Goal: Information Seeking & Learning: Learn about a topic

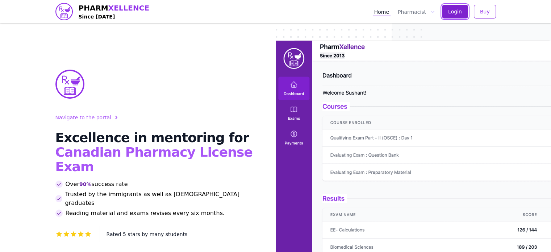
click at [452, 11] on span "Login" at bounding box center [455, 11] width 14 height 7
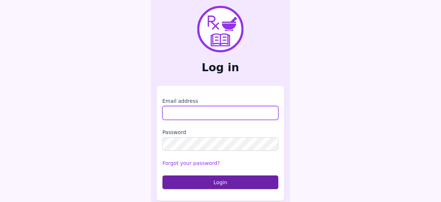
click at [183, 106] on input "Email address" at bounding box center [220, 113] width 116 height 14
type input "**********"
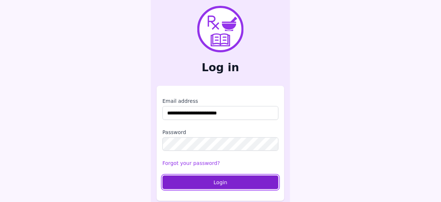
click at [238, 181] on button "Login" at bounding box center [220, 182] width 116 height 14
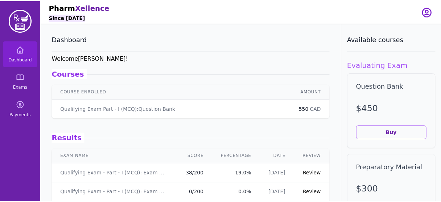
scroll to position [87, 0]
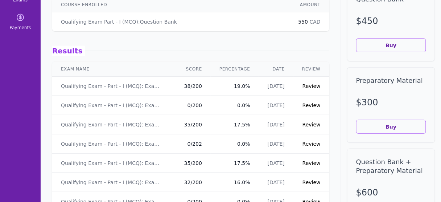
click at [307, 85] on link "Review" at bounding box center [311, 86] width 18 height 6
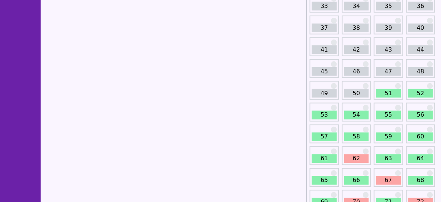
scroll to position [232, 0]
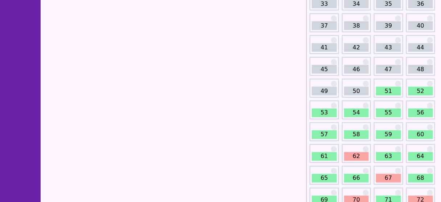
click at [386, 92] on link "51" at bounding box center [388, 91] width 25 height 9
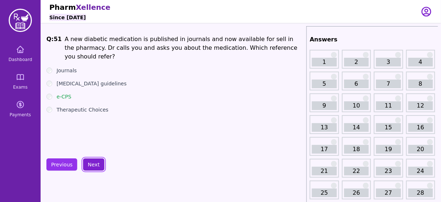
click at [92, 164] on button "Next" at bounding box center [93, 164] width 21 height 12
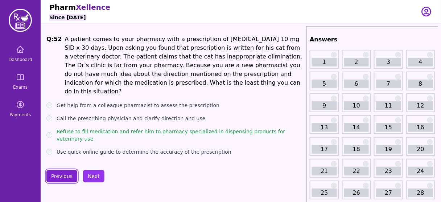
click at [61, 170] on button "Previous" at bounding box center [61, 176] width 31 height 12
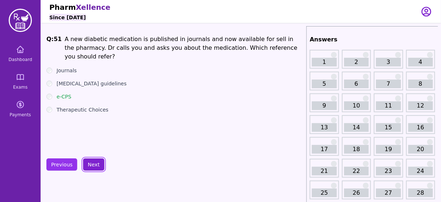
click at [90, 162] on button "Next" at bounding box center [93, 164] width 21 height 12
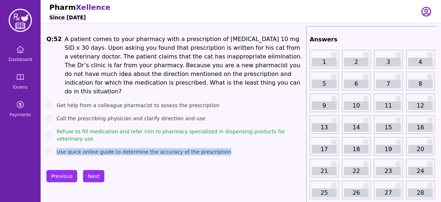
drag, startPoint x: 217, startPoint y: 136, endPoint x: 56, endPoint y: 135, distance: 161.0
click at [56, 148] on div "Use quick online guide to determine the accuracy of the prescription" at bounding box center [174, 151] width 257 height 7
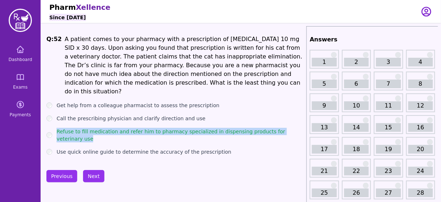
drag, startPoint x: 304, startPoint y: 122, endPoint x: 58, endPoint y: 117, distance: 246.2
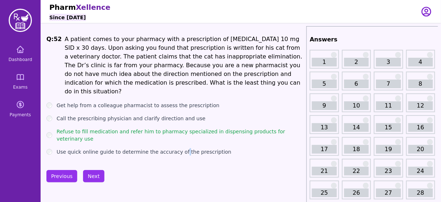
click at [178, 128] on ul "Get help from a colleague pharmacist to assess the prescription Call the prescr…" at bounding box center [174, 129] width 257 height 54
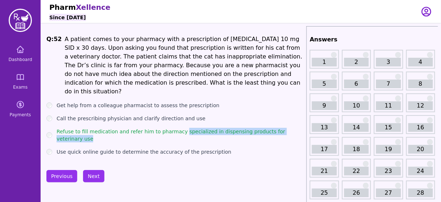
drag, startPoint x: 178, startPoint y: 121, endPoint x: 302, endPoint y: 125, distance: 124.0
click at [302, 128] on div "Refuse to fill medication and refer him to pharmacy specialized in dispensing p…" at bounding box center [174, 135] width 257 height 15
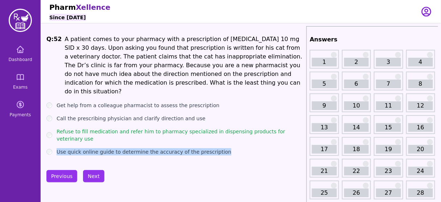
drag, startPoint x: 221, startPoint y: 135, endPoint x: 55, endPoint y: 138, distance: 166.4
click at [55, 148] on div "Use quick online guide to determine the accuracy of the prescription" at bounding box center [174, 151] width 257 height 7
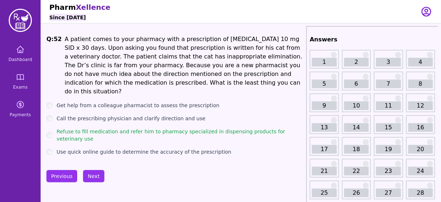
drag, startPoint x: 220, startPoint y: 135, endPoint x: 216, endPoint y: 134, distance: 4.8
click at [216, 148] on div "Use quick online guide to determine the accuracy of the prescription" at bounding box center [174, 151] width 257 height 7
drag, startPoint x: 57, startPoint y: 96, endPoint x: 94, endPoint y: 112, distance: 40.1
click at [55, 90] on div "Q: 52 A patient comes to your pharmacy with a prescription of Fluoxetine 10 mg …" at bounding box center [174, 95] width 257 height 120
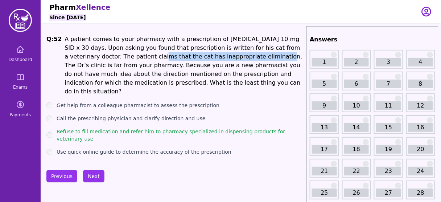
drag, startPoint x: 209, startPoint y: 58, endPoint x: 102, endPoint y: 53, distance: 107.8
click at [102, 53] on li "A patient comes to your pharmacy with a prescription of Fluoxetine 10 mg SID x …" at bounding box center [184, 65] width 239 height 61
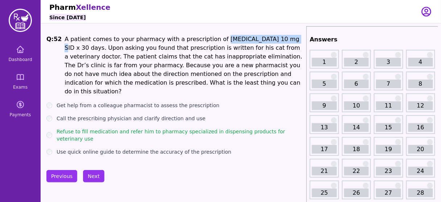
drag, startPoint x: 266, startPoint y: 36, endPoint x: 208, endPoint y: 34, distance: 58.4
drag, startPoint x: 289, startPoint y: 39, endPoint x: 208, endPoint y: 37, distance: 81.6
click at [208, 37] on li "A patient comes to your pharmacy with a prescription of Fluoxetine 10 mg SID x …" at bounding box center [184, 65] width 239 height 61
drag, startPoint x: 154, startPoint y: 126, endPoint x: 194, endPoint y: 129, distance: 40.7
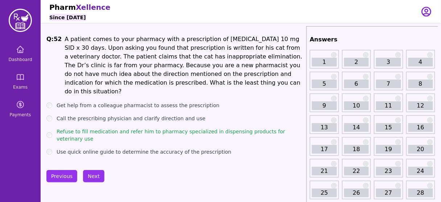
click at [179, 125] on ul "Get help from a colleague pharmacist to assess the prescription Call the prescr…" at bounding box center [174, 129] width 257 height 54
click at [97, 170] on button "Next" at bounding box center [93, 176] width 21 height 12
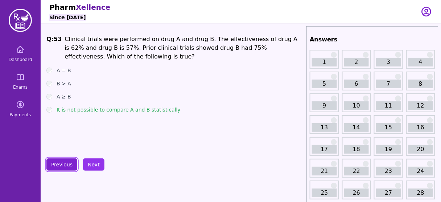
click at [64, 167] on button "Previous" at bounding box center [61, 164] width 31 height 12
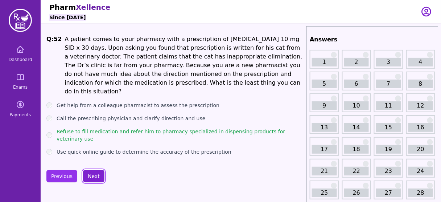
click at [94, 170] on button "Next" at bounding box center [93, 176] width 21 height 12
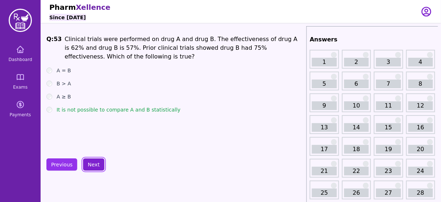
click at [92, 164] on button "Next" at bounding box center [93, 164] width 21 height 12
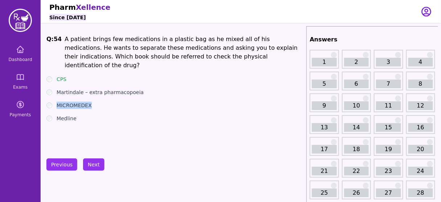
drag, startPoint x: 94, startPoint y: 94, endPoint x: 58, endPoint y: 98, distance: 36.1
click at [58, 102] on div "MICROMEDEX" at bounding box center [174, 105] width 257 height 7
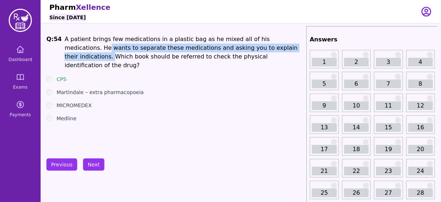
drag, startPoint x: 283, startPoint y: 41, endPoint x: 250, endPoint y: 48, distance: 33.1
click at [250, 48] on li "A patient brings few medications in a plastic bag as he mixed all of his medica…" at bounding box center [184, 52] width 239 height 35
click at [243, 50] on li "A patient brings few medications in a plastic bag as he mixed all of his medica…" at bounding box center [184, 52] width 239 height 35
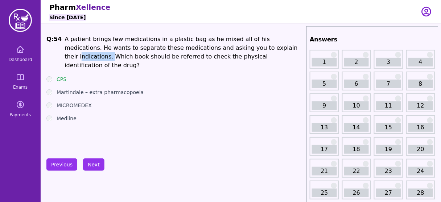
drag, startPoint x: 238, startPoint y: 46, endPoint x: 253, endPoint y: 44, distance: 15.0
click at [253, 44] on li "A patient brings few medications in a plastic bag as he mixed all of his medica…" at bounding box center [184, 52] width 239 height 35
click at [240, 47] on li "A patient brings few medications in a plastic bag as he mixed all of his medica…" at bounding box center [184, 52] width 239 height 35
click at [233, 51] on li "A patient brings few medications in a plastic bag as he mixed all of his medica…" at bounding box center [184, 52] width 239 height 35
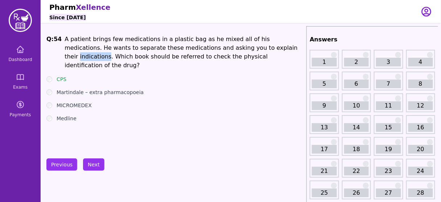
click at [233, 51] on li "A patient brings few medications in a plastic bag as he mixed all of his medica…" at bounding box center [184, 52] width 239 height 35
click at [254, 78] on ul "CPS Martindale – extra pharmacopoeia MICROMEDEX Medline" at bounding box center [174, 98] width 257 height 46
click at [93, 165] on button "Next" at bounding box center [93, 164] width 21 height 12
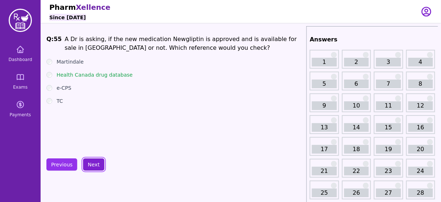
click at [94, 161] on button "Next" at bounding box center [93, 164] width 21 height 12
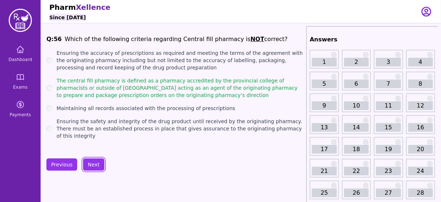
drag, startPoint x: 94, startPoint y: 161, endPoint x: 173, endPoint y: 148, distance: 80.0
click at [93, 166] on button "Next" at bounding box center [93, 164] width 21 height 12
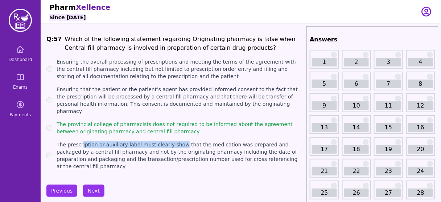
drag, startPoint x: 175, startPoint y: 129, endPoint x: 79, endPoint y: 128, distance: 95.7
click at [79, 128] on ul "Ensuring the overall processing of prescriptions and meeting the terms of the a…" at bounding box center [174, 114] width 257 height 112
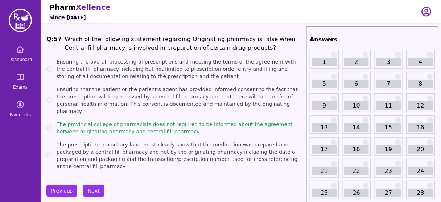
click at [187, 184] on div "Previous Next" at bounding box center [174, 190] width 257 height 12
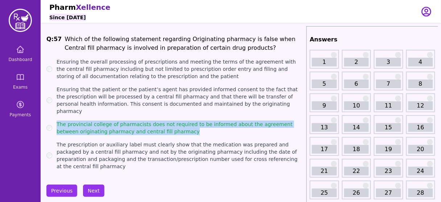
drag, startPoint x: 174, startPoint y: 125, endPoint x: 56, endPoint y: 117, distance: 118.8
click at [56, 120] on div "The provincial college of pharmacists does not required to be informed about th…" at bounding box center [174, 127] width 257 height 15
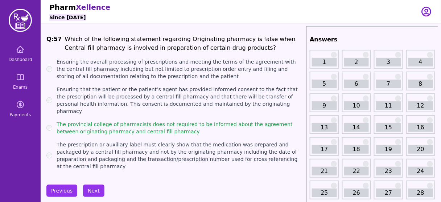
drag, startPoint x: 280, startPoint y: 156, endPoint x: 285, endPoint y: 156, distance: 4.4
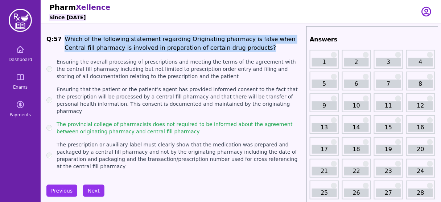
drag, startPoint x: 60, startPoint y: 36, endPoint x: 224, endPoint y: 45, distance: 164.5
click at [224, 45] on span "Q: 57 Which of the following statement regarding Originating pharmacy is false …" at bounding box center [174, 43] width 257 height 17
copy span "Which of the following statement regarding Originating pharmacy is false when C…"
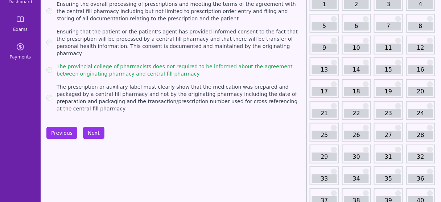
scroll to position [58, 0]
click at [91, 126] on button "Next" at bounding box center [93, 132] width 21 height 12
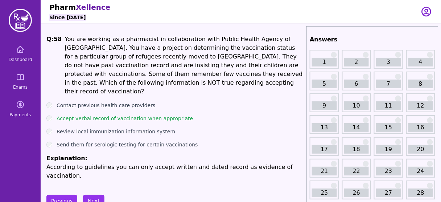
click at [231, 102] on div "Contact previous health care providers" at bounding box center [174, 105] width 257 height 7
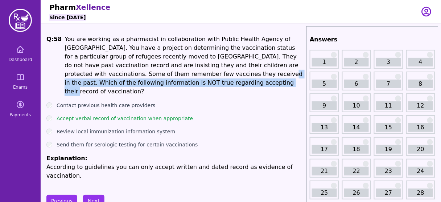
drag, startPoint x: 134, startPoint y: 75, endPoint x: 239, endPoint y: 80, distance: 104.9
click at [239, 80] on li "You are working as a pharmacist in collaboration with Public Health Agency of C…" at bounding box center [184, 65] width 239 height 61
click at [91, 194] on button "Next" at bounding box center [93, 200] width 21 height 12
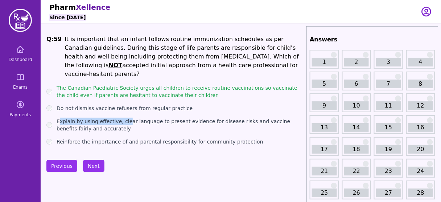
drag, startPoint x: 59, startPoint y: 104, endPoint x: 124, endPoint y: 105, distance: 64.5
click at [124, 105] on ul "The Canadian Paediatric Society urges all children to receive routine vaccinati…" at bounding box center [174, 114] width 257 height 61
click at [196, 103] on ul "The Canadian Paediatric Society urges all children to receive routine vaccinati…" at bounding box center [174, 114] width 257 height 61
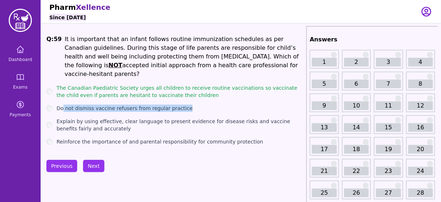
drag, startPoint x: 191, startPoint y: 102, endPoint x: 63, endPoint y: 96, distance: 128.8
click at [63, 104] on div "Do not dismiss vaccine refusers from regular practice" at bounding box center [174, 107] width 257 height 7
click at [93, 161] on button "Next" at bounding box center [93, 166] width 21 height 12
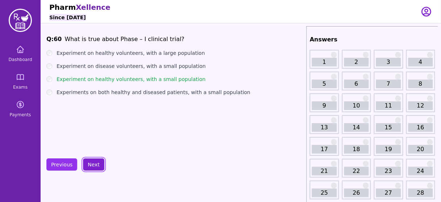
click at [91, 163] on button "Next" at bounding box center [93, 164] width 21 height 12
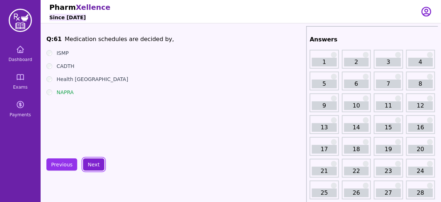
click at [91, 163] on button "Next" at bounding box center [93, 164] width 21 height 12
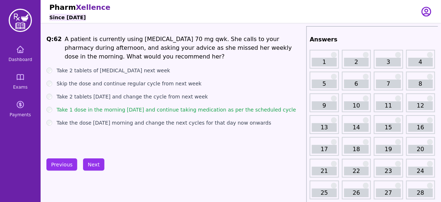
drag, startPoint x: 61, startPoint y: 127, endPoint x: 258, endPoint y: 135, distance: 197.0
click at [258, 135] on div "Q: 62 A patient is currently using Alendronate 70 mg qwk. She calls to your pha…" at bounding box center [174, 89] width 257 height 109
click at [197, 136] on div "Q: 62 A patient is currently using Alendronate 70 mg qwk. She calls to your pha…" at bounding box center [174, 89] width 257 height 109
drag, startPoint x: 288, startPoint y: 109, endPoint x: 56, endPoint y: 108, distance: 232.4
click at [56, 108] on div "Take 1 dose in the morning tomorrow and continue taking medication as per the s…" at bounding box center [174, 109] width 257 height 7
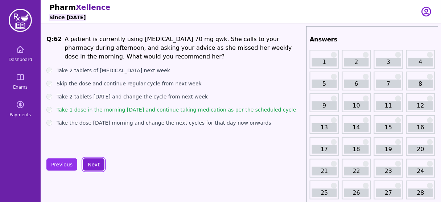
click at [93, 162] on button "Next" at bounding box center [93, 164] width 21 height 12
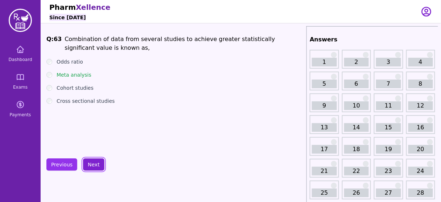
click at [93, 162] on button "Next" at bounding box center [93, 164] width 21 height 12
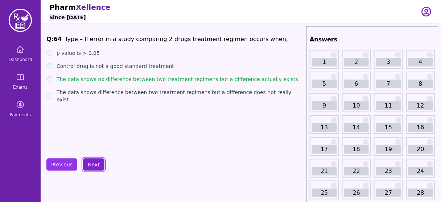
click at [93, 162] on button "Next" at bounding box center [93, 164] width 21 height 12
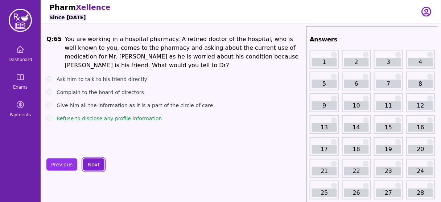
click at [93, 162] on button "Next" at bounding box center [93, 164] width 21 height 12
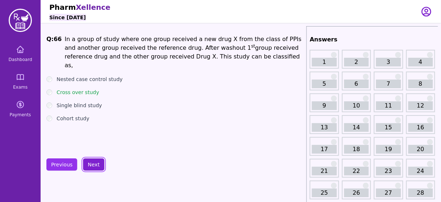
click at [93, 162] on button "Next" at bounding box center [93, 164] width 21 height 12
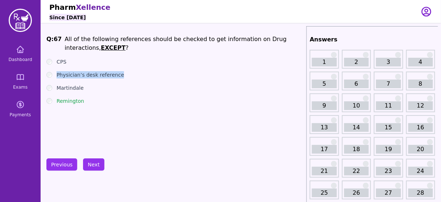
drag, startPoint x: 120, startPoint y: 76, endPoint x: 54, endPoint y: 74, distance: 65.6
click at [54, 74] on div "Physician’s desk reference" at bounding box center [174, 74] width 257 height 7
click at [111, 78] on label "Physician’s desk reference" at bounding box center [90, 74] width 67 height 7
click at [104, 83] on ul "CPS Physician’s desk reference Martindale Remington" at bounding box center [174, 81] width 257 height 46
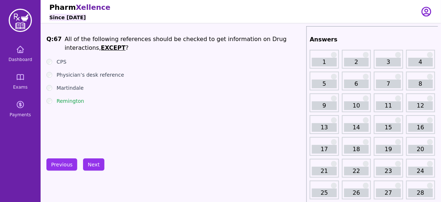
click at [70, 100] on label "Remington" at bounding box center [71, 100] width 28 height 7
click at [72, 86] on label "Martindale" at bounding box center [70, 87] width 27 height 7
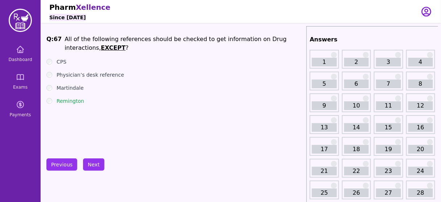
click at [71, 100] on label "Remington" at bounding box center [71, 100] width 28 height 7
click at [99, 161] on button "Next" at bounding box center [93, 164] width 21 height 12
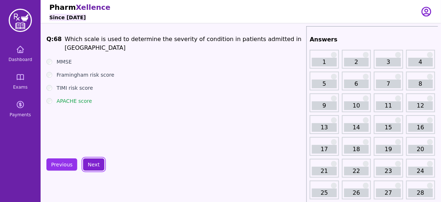
click at [83, 161] on button "Next" at bounding box center [93, 164] width 21 height 12
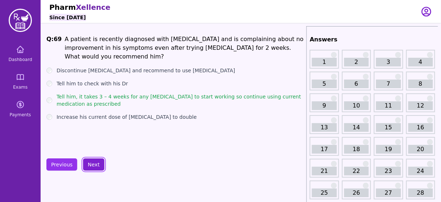
click at [87, 160] on button "Next" at bounding box center [93, 164] width 21 height 12
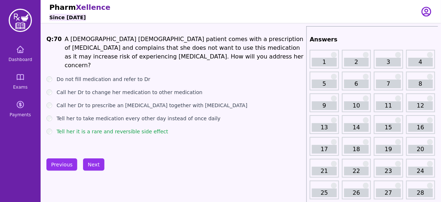
click at [98, 128] on label "Tell her it is a rare and reversible side effect" at bounding box center [113, 131] width 112 height 7
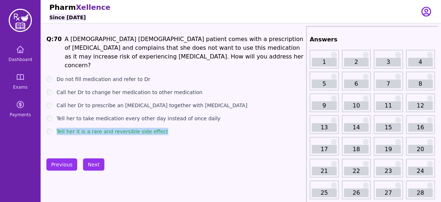
click at [98, 128] on label "Tell her it is a rare and reversible side effect" at bounding box center [113, 131] width 112 height 7
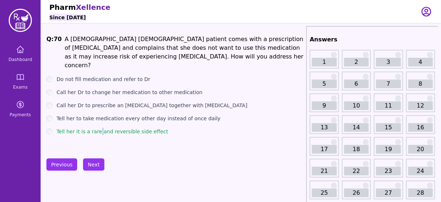
click at [98, 128] on label "Tell her it is a rare and reversible side effect" at bounding box center [113, 131] width 112 height 7
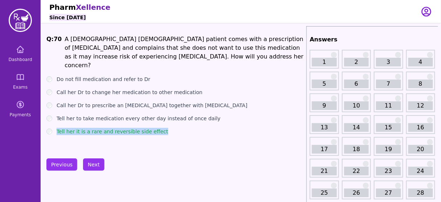
click at [98, 128] on label "Tell her it is a rare and reversible side effect" at bounding box center [113, 131] width 112 height 7
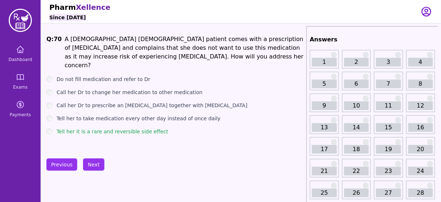
click at [93, 75] on label "Do not fill medication and refer to Dr" at bounding box center [104, 78] width 94 height 7
click at [92, 161] on button "Next" at bounding box center [93, 164] width 21 height 12
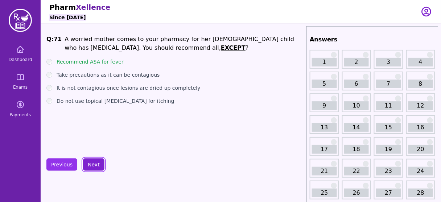
click at [92, 161] on button "Next" at bounding box center [93, 164] width 21 height 12
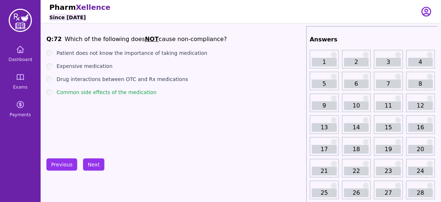
click at [104, 92] on label "Common side effects of the medication" at bounding box center [107, 91] width 100 height 7
click at [101, 49] on label "Patient does not know the importance of taking medication" at bounding box center [132, 52] width 151 height 7
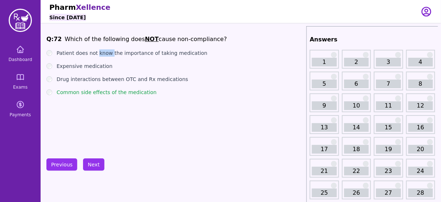
click at [101, 49] on label "Patient does not know the importance of taking medication" at bounding box center [132, 52] width 151 height 7
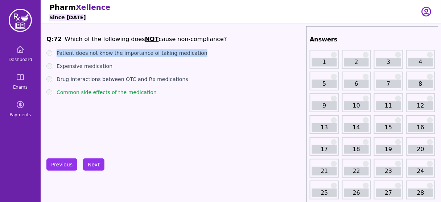
click at [101, 49] on label "Patient does not know the importance of taking medication" at bounding box center [132, 52] width 151 height 7
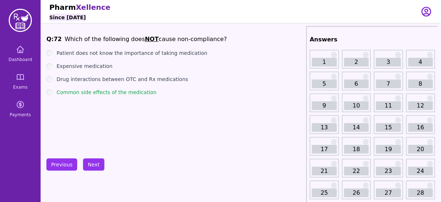
click at [118, 91] on label "Common side effects of the medication" at bounding box center [107, 91] width 100 height 7
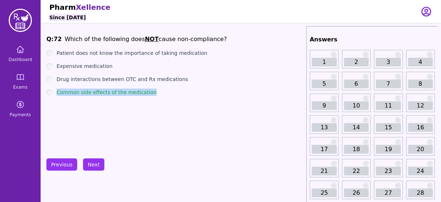
click at [118, 91] on label "Common side effects of the medication" at bounding box center [107, 91] width 100 height 7
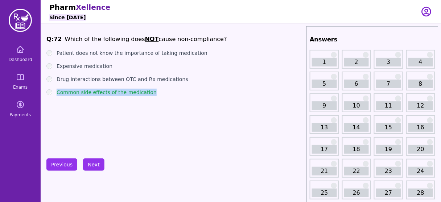
click at [118, 91] on label "Common side effects of the medication" at bounding box center [107, 91] width 100 height 7
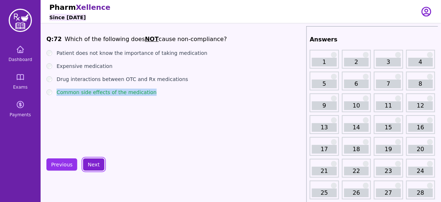
click at [100, 165] on button "Next" at bounding box center [93, 164] width 21 height 12
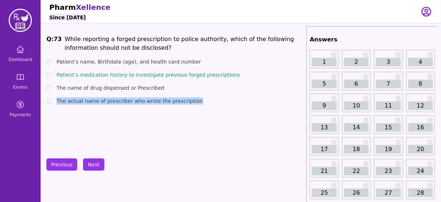
click at [161, 133] on div "Q: 73 While reporting a forged prescription to police authority, which of the f…" at bounding box center [174, 89] width 257 height 109
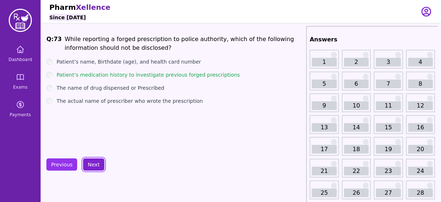
click at [98, 162] on button "Next" at bounding box center [93, 164] width 21 height 12
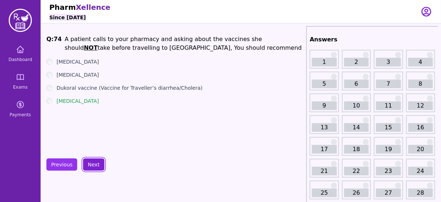
click at [86, 164] on button "Next" at bounding box center [93, 164] width 21 height 12
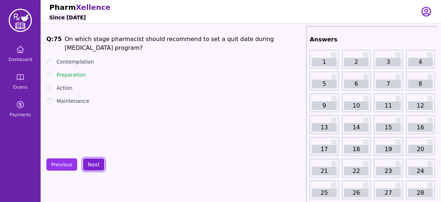
click at [92, 166] on button "Next" at bounding box center [93, 164] width 21 height 12
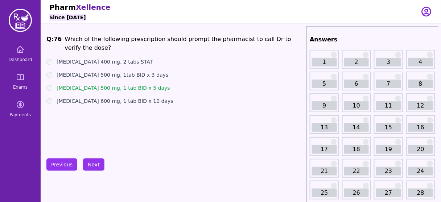
click at [136, 77] on label "Ciprofloxacin 500 mg, 1tab BID x 3 days" at bounding box center [113, 74] width 112 height 7
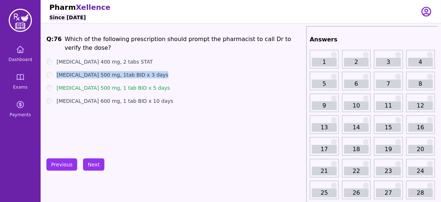
click at [136, 77] on label "Ciprofloxacin 500 mg, 1tab BID x 3 days" at bounding box center [113, 74] width 112 height 7
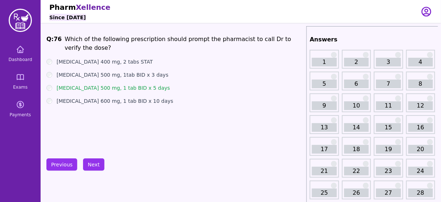
click at [129, 90] on label "Azithromycin 500 mg, 1 tab BID x 5 days" at bounding box center [113, 87] width 113 height 7
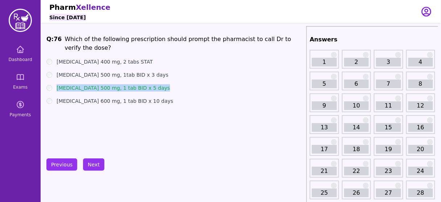
click at [129, 90] on label "Azithromycin 500 mg, 1 tab BID x 5 days" at bounding box center [113, 87] width 113 height 7
click at [96, 86] on label "Azithromycin 500 mg, 1 tab BID x 5 days" at bounding box center [113, 87] width 113 height 7
click at [95, 88] on label "Azithromycin 500 mg, 1 tab BID x 5 days" at bounding box center [113, 87] width 113 height 7
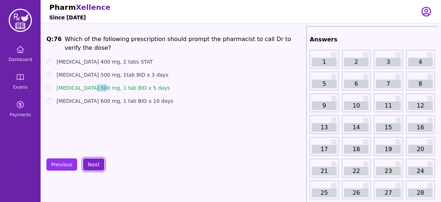
click at [98, 161] on button "Next" at bounding box center [93, 164] width 21 height 12
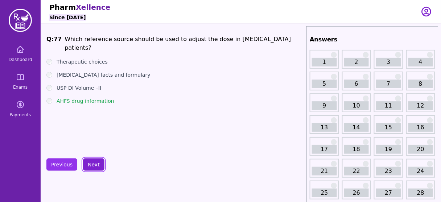
click at [96, 159] on button "Next" at bounding box center [93, 164] width 21 height 12
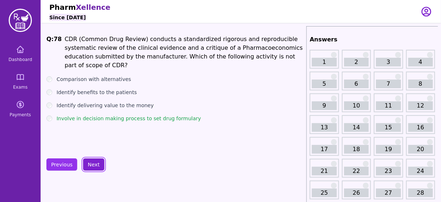
click at [96, 159] on button "Next" at bounding box center [93, 164] width 21 height 12
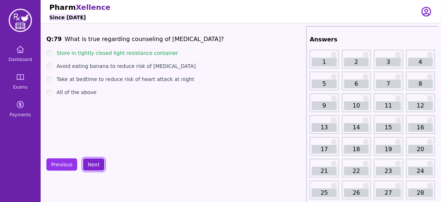
click at [96, 159] on button "Next" at bounding box center [93, 164] width 21 height 12
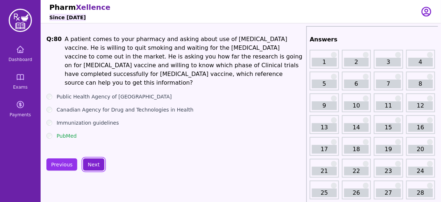
click at [96, 159] on button "Next" at bounding box center [93, 164] width 21 height 12
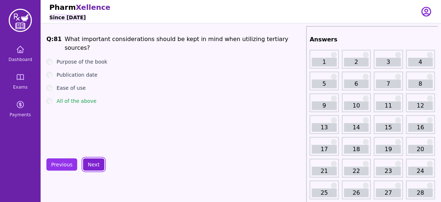
click at [96, 159] on button "Next" at bounding box center [93, 164] width 21 height 12
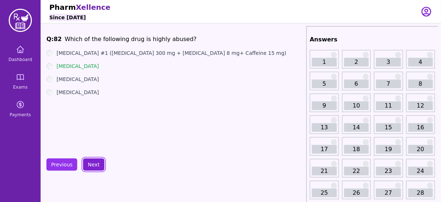
click at [89, 161] on button "Next" at bounding box center [93, 164] width 21 height 12
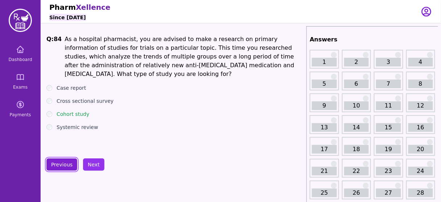
click at [57, 165] on button "Previous" at bounding box center [61, 164] width 31 height 12
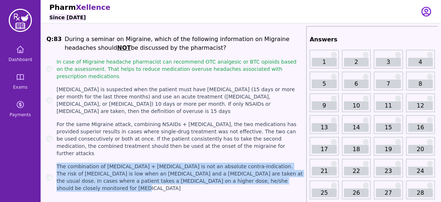
drag, startPoint x: 289, startPoint y: 160, endPoint x: 57, endPoint y: 145, distance: 232.5
click at [57, 162] on label "The combination of Triptan + SSRIs is not an absolute contra-indication. The ri…" at bounding box center [180, 176] width 247 height 29
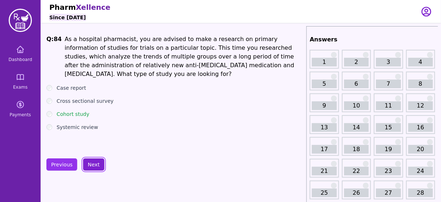
click at [89, 160] on button "Next" at bounding box center [93, 164] width 21 height 12
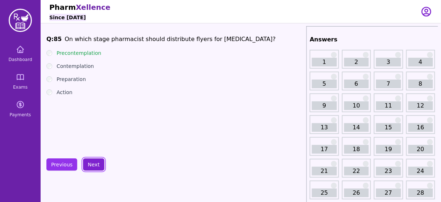
click at [89, 160] on button "Next" at bounding box center [93, 164] width 21 height 12
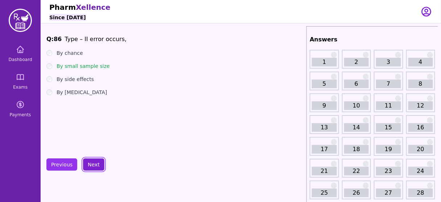
click at [89, 160] on button "Next" at bounding box center [93, 164] width 21 height 12
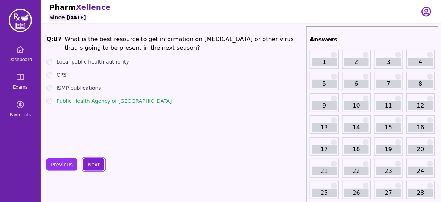
click at [89, 160] on button "Next" at bounding box center [93, 164] width 21 height 12
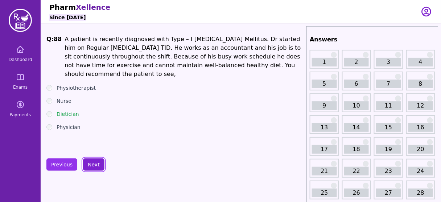
click at [89, 160] on button "Next" at bounding box center [93, 164] width 21 height 12
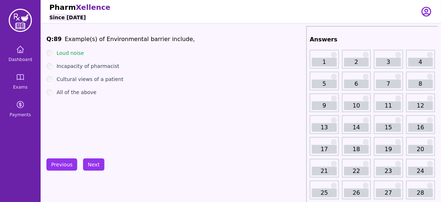
click at [78, 54] on label "Loud noise" at bounding box center [71, 52] width 28 height 7
click at [92, 67] on label "Incapacity of pharmacist" at bounding box center [88, 65] width 63 height 7
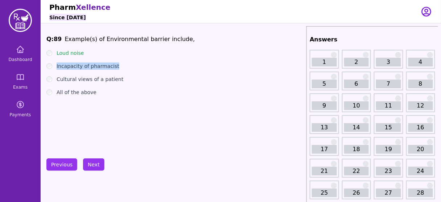
click at [92, 67] on label "Incapacity of pharmacist" at bounding box center [88, 65] width 63 height 7
click at [95, 164] on button "Next" at bounding box center [93, 164] width 21 height 12
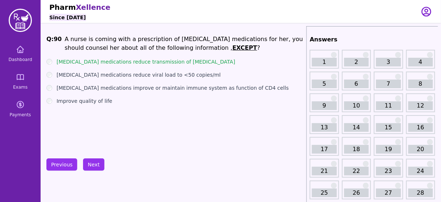
click at [107, 116] on div "Q: 90 A nurse is coming with a prescription of HIV medications for her, you sho…" at bounding box center [174, 89] width 257 height 109
click at [136, 74] on label "HIV medications reduce viral load to <50 copies/ml" at bounding box center [139, 74] width 164 height 7
click at [155, 73] on label "HIV medications reduce viral load to <50 copies/ml" at bounding box center [139, 74] width 164 height 7
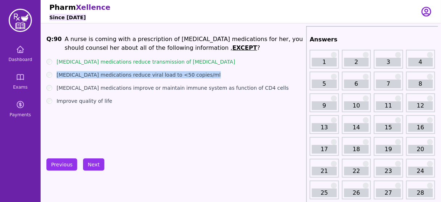
click at [155, 73] on label "HIV medications reduce viral load to <50 copies/ml" at bounding box center [139, 74] width 164 height 7
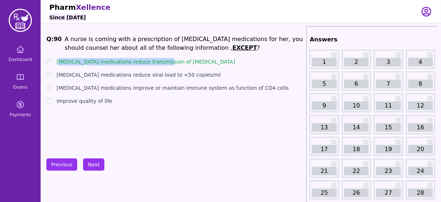
drag, startPoint x: 159, startPoint y: 60, endPoint x: 61, endPoint y: 62, distance: 98.3
click at [61, 62] on div "HIV medications reduce transmission of HIV" at bounding box center [174, 61] width 257 height 7
click at [93, 164] on button "Next" at bounding box center [93, 164] width 21 height 12
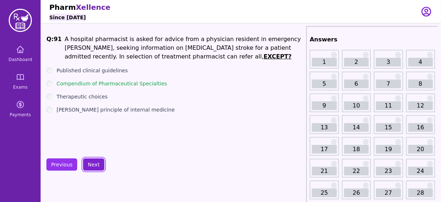
click at [94, 161] on button "Next" at bounding box center [93, 164] width 21 height 12
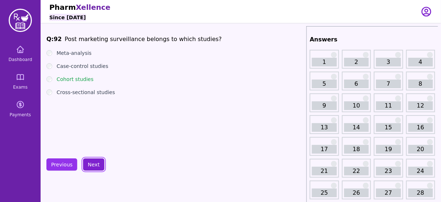
click at [94, 161] on button "Next" at bounding box center [93, 164] width 21 height 12
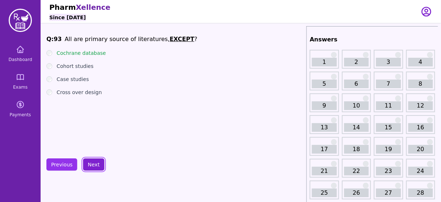
click at [94, 161] on button "Next" at bounding box center [93, 164] width 21 height 12
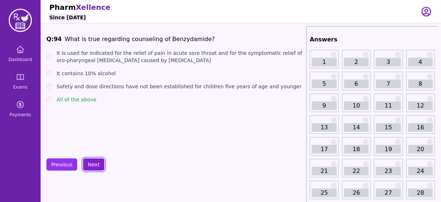
click at [94, 161] on button "Next" at bounding box center [93, 164] width 21 height 12
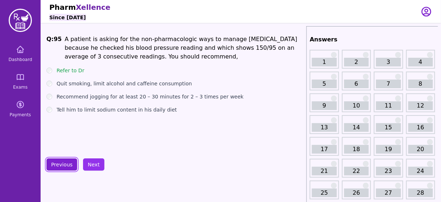
click at [59, 162] on button "Previous" at bounding box center [61, 164] width 31 height 12
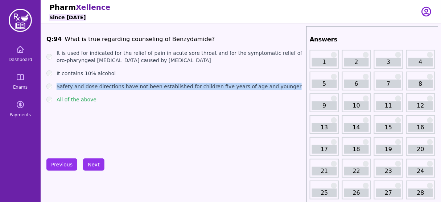
drag, startPoint x: 278, startPoint y: 87, endPoint x: 56, endPoint y: 86, distance: 222.6
click at [56, 86] on div "Safety and dose directions have not been established for children five years of…" at bounding box center [174, 86] width 257 height 7
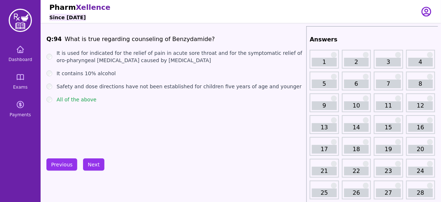
click at [106, 74] on label "It contains 10% alcohol" at bounding box center [86, 73] width 59 height 7
click at [158, 84] on label "Safety and dose directions have not been established for children five years of…" at bounding box center [179, 86] width 245 height 7
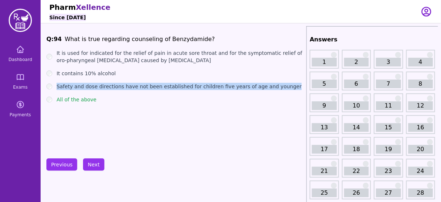
click at [158, 84] on label "Safety and dose directions have not been established for children five years of…" at bounding box center [179, 86] width 245 height 7
click at [88, 165] on button "Next" at bounding box center [93, 164] width 21 height 12
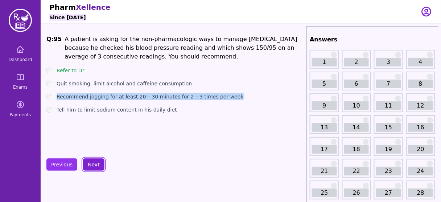
click at [89, 163] on button "Next" at bounding box center [93, 164] width 21 height 12
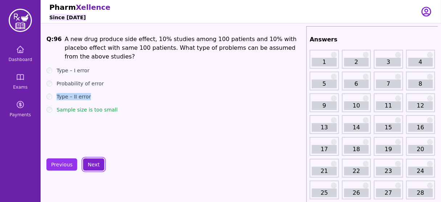
click at [90, 162] on button "Next" at bounding box center [93, 164] width 21 height 12
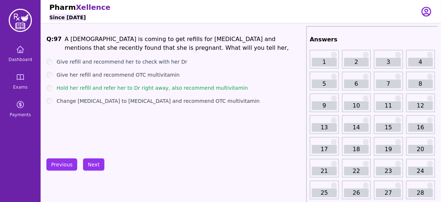
click at [131, 116] on div "Q: 97 A female is coming to get refills for Ramipril and mentions that she rece…" at bounding box center [174, 89] width 257 height 109
click at [90, 162] on button "Next" at bounding box center [93, 164] width 21 height 12
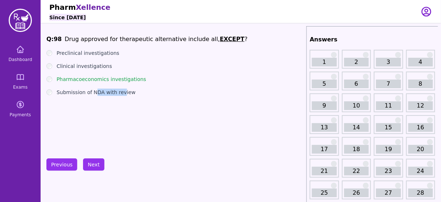
drag, startPoint x: 121, startPoint y: 111, endPoint x: 94, endPoint y: 106, distance: 27.6
click at [94, 106] on div "Q: 98 Drug approved for therapeutic alternative include all, EXCEPT ? Preclinic…" at bounding box center [174, 89] width 257 height 109
click at [105, 97] on div "Q: 98 Drug approved for therapeutic alternative include all, EXCEPT ? Preclinic…" at bounding box center [174, 89] width 257 height 109
click at [111, 94] on label "Submission of NDA with review" at bounding box center [96, 91] width 79 height 7
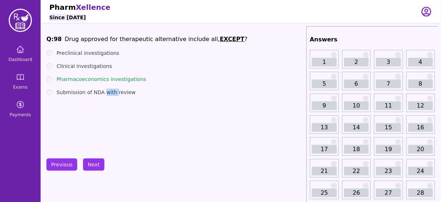
click at [111, 94] on label "Submission of NDA with review" at bounding box center [96, 91] width 79 height 7
click at [111, 92] on label "Submission of NDA with review" at bounding box center [96, 91] width 79 height 7
click at [87, 41] on li "Drug approved for therapeutic alternative include all, EXCEPT ?" at bounding box center [156, 39] width 183 height 9
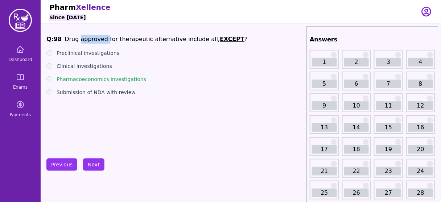
click at [87, 41] on li "Drug approved for therapeutic alternative include all, EXCEPT ?" at bounding box center [156, 39] width 183 height 9
click at [92, 161] on button "Next" at bounding box center [93, 164] width 21 height 12
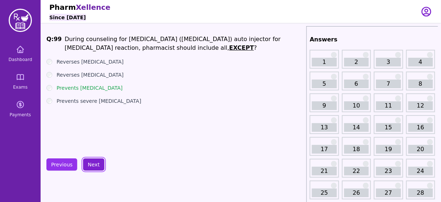
click at [96, 167] on button "Next" at bounding box center [93, 164] width 21 height 12
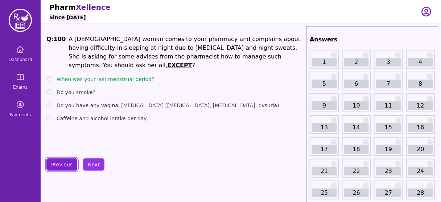
click at [54, 163] on button "Previous" at bounding box center [61, 164] width 31 height 12
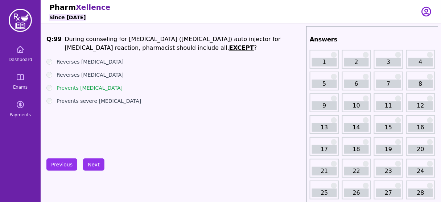
click at [99, 75] on label "Reverses food allergies" at bounding box center [90, 74] width 67 height 7
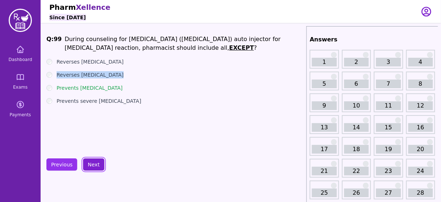
click at [95, 163] on button "Next" at bounding box center [93, 164] width 21 height 12
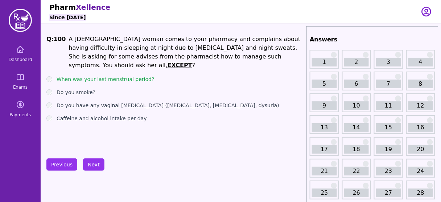
click at [99, 75] on ul "When was your last menstrual period? Do you smoke? Do you have any vaginal atro…" at bounding box center [174, 98] width 257 height 46
drag, startPoint x: 148, startPoint y: 71, endPoint x: 57, endPoint y: 76, distance: 90.8
click at [57, 76] on ul "When was your last menstrual period? Do you smoke? Do you have any vaginal atro…" at bounding box center [174, 98] width 257 height 46
click at [138, 51] on li "A 54 years old woman comes to your pharmacy and complains about having difficul…" at bounding box center [186, 52] width 235 height 35
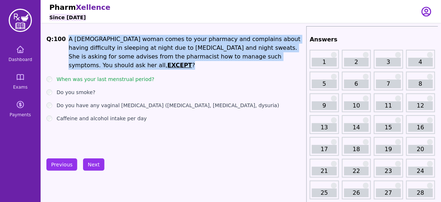
click at [138, 51] on li "A 54 years old woman comes to your pharmacy and complains about having difficul…" at bounding box center [186, 52] width 235 height 35
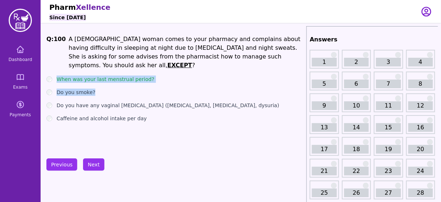
drag, startPoint x: 146, startPoint y: 74, endPoint x: 54, endPoint y: 72, distance: 91.7
click at [54, 75] on ul "When was your last menstrual period? Do you smoke? Do you have any vaginal atro…" at bounding box center [174, 98] width 257 height 46
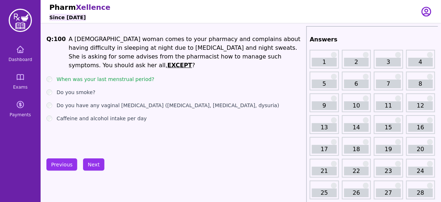
click at [146, 117] on div "Q: 100 A 54 years old woman comes to your pharmacy and complains about having d…" at bounding box center [174, 89] width 257 height 109
click at [181, 45] on li "A 54 years old woman comes to your pharmacy and complains about having difficul…" at bounding box center [186, 52] width 235 height 35
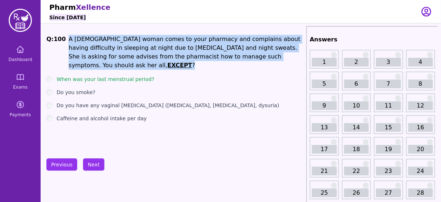
click at [181, 45] on li "A 54 years old woman comes to your pharmacy and complains about having difficul…" at bounding box center [186, 52] width 235 height 35
click at [91, 164] on button "Next" at bounding box center [93, 164] width 21 height 12
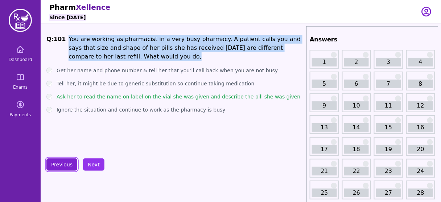
click at [64, 169] on button "Previous" at bounding box center [61, 164] width 31 height 12
